Goal: Information Seeking & Learning: Learn about a topic

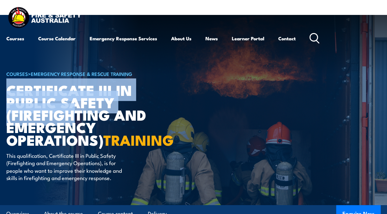
drag, startPoint x: 9, startPoint y: 92, endPoint x: 81, endPoint y: 120, distance: 78.0
click at [81, 120] on h1 "Certificate III in Public Safety (Firefighting and Emergency Operations) TRAINI…" at bounding box center [84, 115] width 157 height 62
click at [7, 95] on h1 "Certificate III in Public Safety (Firefighting and Emergency Operations) TRAINI…" at bounding box center [84, 115] width 157 height 62
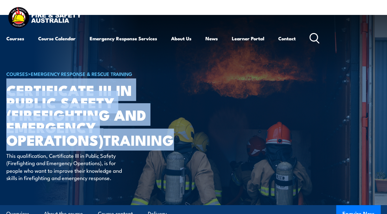
drag, startPoint x: 7, startPoint y: 93, endPoint x: 88, endPoint y: 154, distance: 101.7
click at [88, 146] on h1 "Certificate III in Public Safety (Firefighting and Emergency Operations) TRAINI…" at bounding box center [84, 115] width 157 height 62
copy h1 "Certificate III in Public Safety (Firefighting and Emergency Operations) TRAINI…"
click at [38, 22] on img at bounding box center [44, 18] width 76 height 25
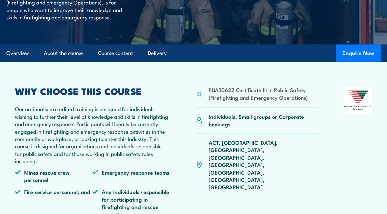
scroll to position [163, 0]
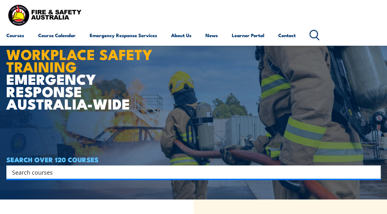
scroll to position [12, 0]
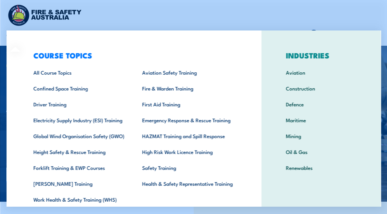
click at [16, 35] on div "COURSE TOPICS All Course Topics Aviation Safety Training Confined Space Trainin…" at bounding box center [133, 131] width 255 height 201
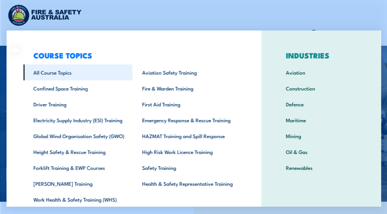
click at [48, 72] on link "All Course Topics" at bounding box center [77, 73] width 109 height 16
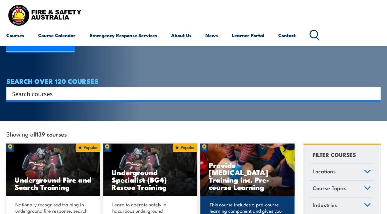
scroll to position [51, 0]
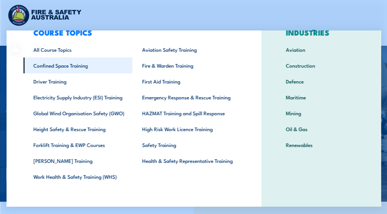
scroll to position [22, 0]
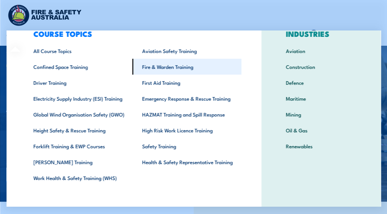
click at [170, 73] on link "Fire & Warden Training" at bounding box center [186, 67] width 109 height 16
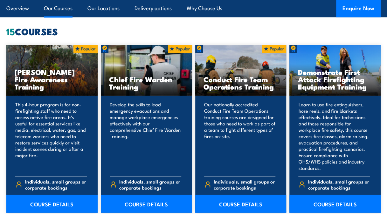
scroll to position [478, 0]
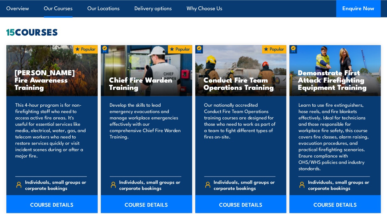
click at [55, 85] on h3 "[PERSON_NAME] Fire Awareness Training" at bounding box center [52, 80] width 75 height 22
click at [53, 121] on p "This 4-hour program is for non-firefighting staff who need to access active fir…" at bounding box center [51, 136] width 72 height 70
click at [49, 204] on link "COURSE DETAILS" at bounding box center [51, 204] width 91 height 18
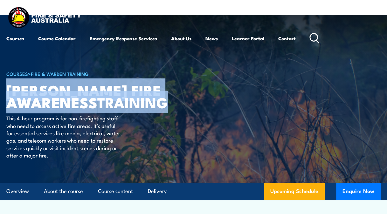
drag, startPoint x: 8, startPoint y: 89, endPoint x: 102, endPoint y: 112, distance: 96.9
click at [102, 108] on h1 "[PERSON_NAME] Fire Awareness TRAINING" at bounding box center [84, 96] width 157 height 25
copy h1 "[PERSON_NAME] Fire Awareness TRAINING"
